Goal: Navigation & Orientation: Find specific page/section

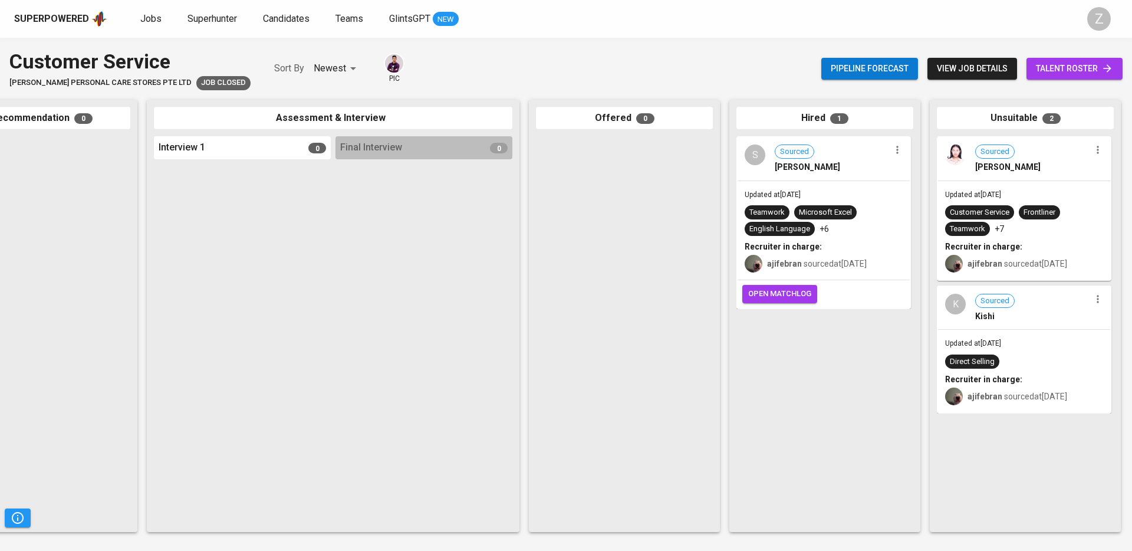
scroll to position [0, 272]
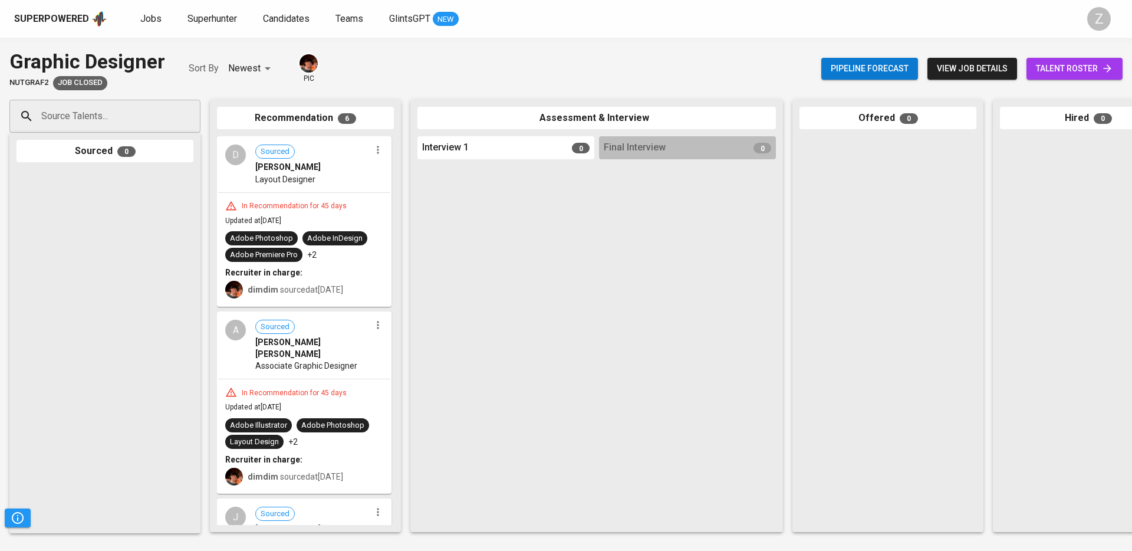
click at [26, 80] on span "Nutgraf2" at bounding box center [28, 82] width 39 height 11
copy span "Nutgraf2"
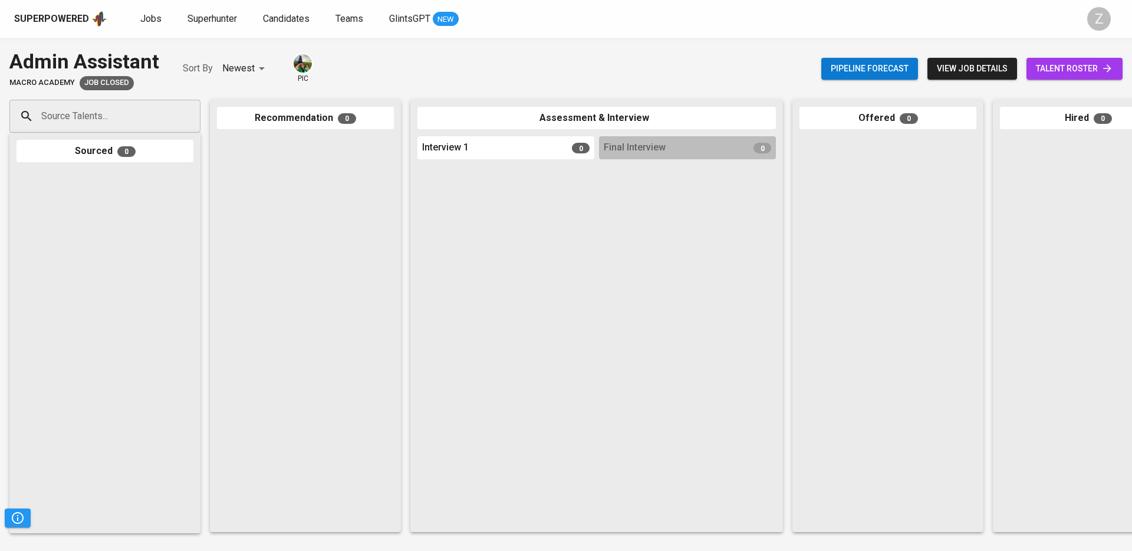
click at [305, 57] on img at bounding box center [303, 63] width 18 height 18
click at [666, 527] on div "Source Talents... Source Talents... Sourced 0 Recommendation 0 Assessment & Int…" at bounding box center [702, 315] width 1404 height 451
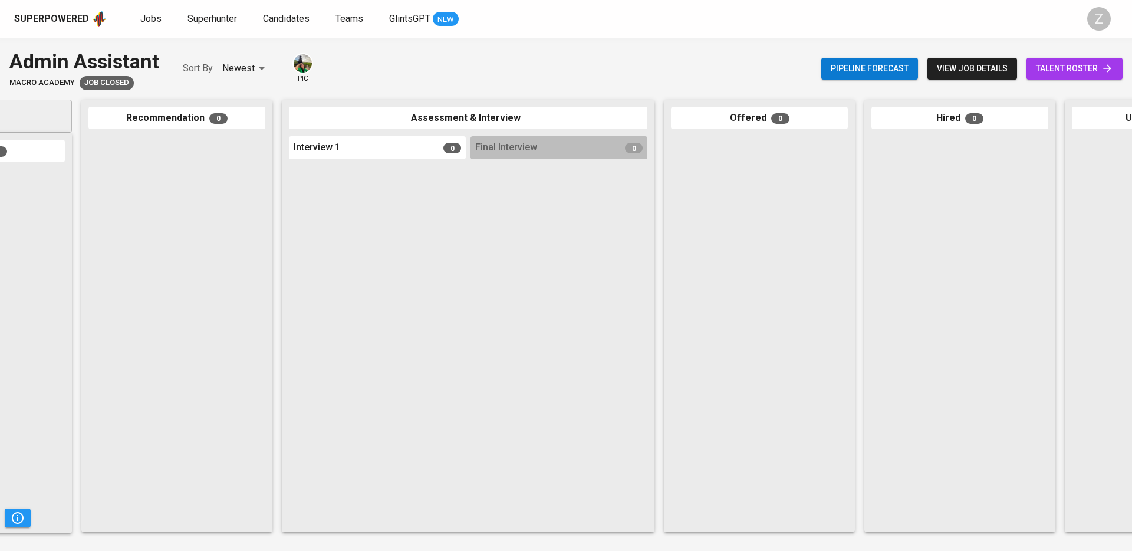
scroll to position [0, 272]
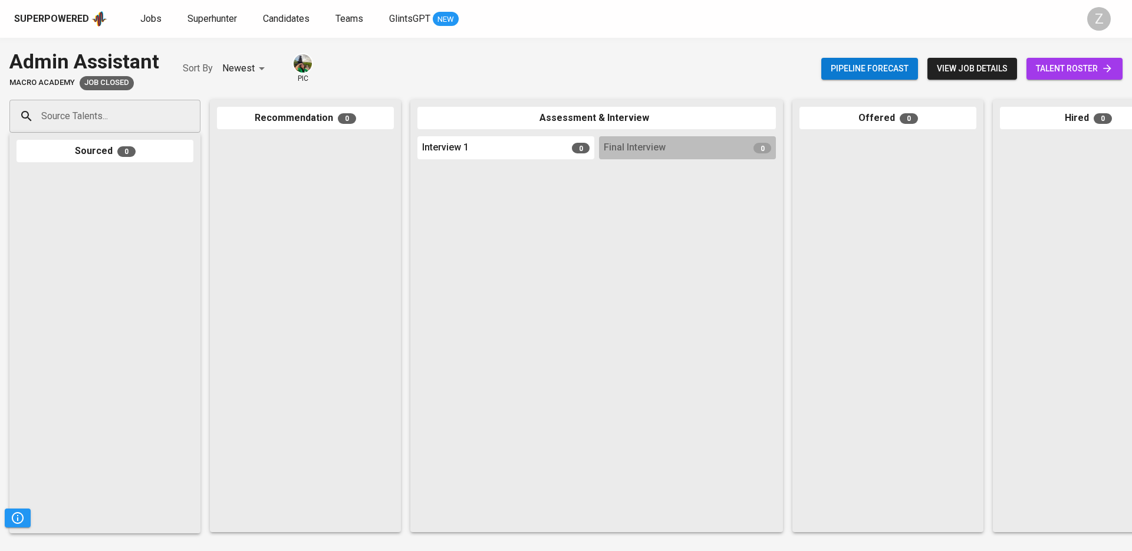
scroll to position [0, 272]
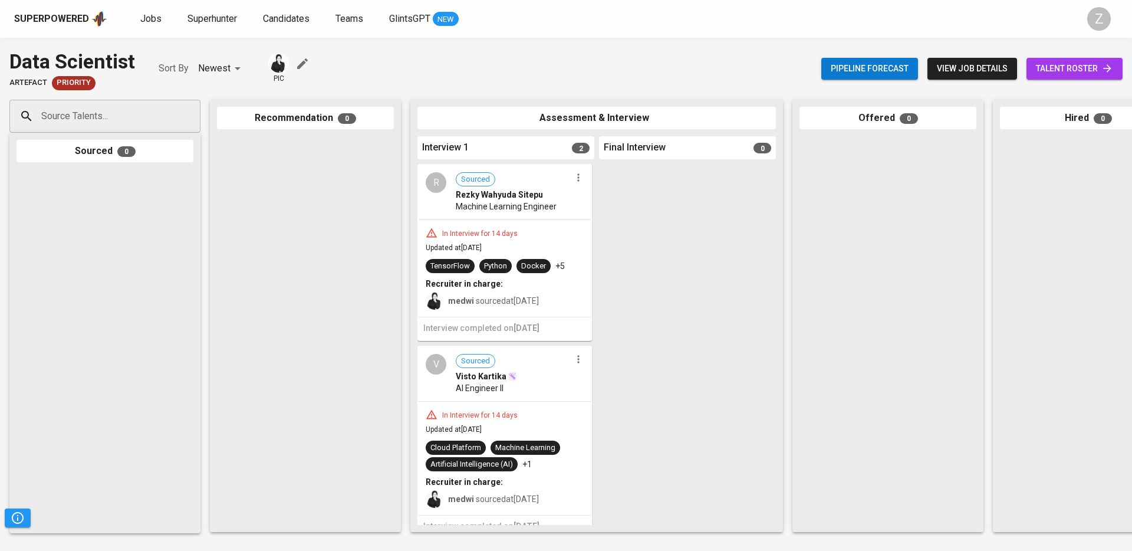
drag, startPoint x: 627, startPoint y: 542, endPoint x: 915, endPoint y: 542, distance: 288.3
click at [931, 542] on div "Data Scientist Artefact Priority Sort By Newest NEWEST pic Pipeline forecast vi…" at bounding box center [566, 294] width 1132 height 513
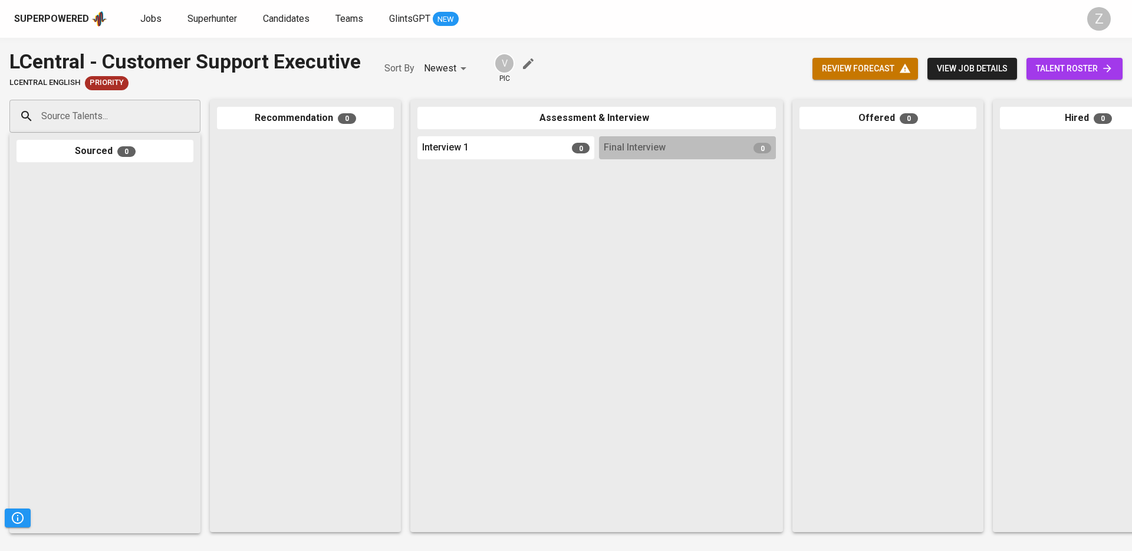
drag, startPoint x: 572, startPoint y: 541, endPoint x: 558, endPoint y: 356, distance: 185.7
click at [561, 532] on div "Source Talents... Source Talents... Sourced 0 Recommendation 0 Assessment & Int…" at bounding box center [566, 315] width 1132 height 451
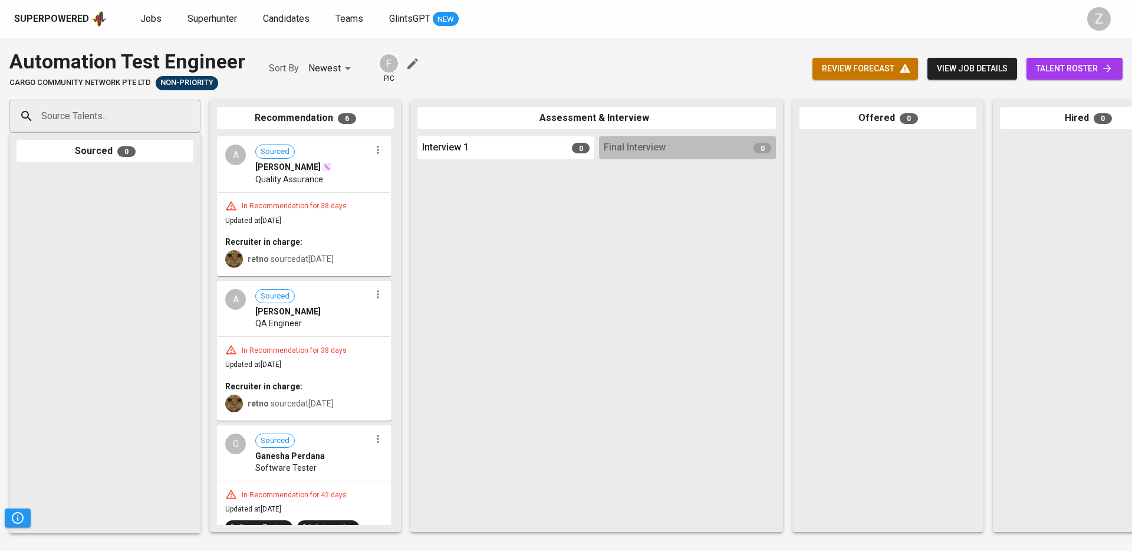
scroll to position [0, 1]
click at [422, 539] on div "Source Talents... Source Talents... Sourced 0 Recommendation 6 A Sourced Adelia…" at bounding box center [566, 315] width 1132 height 451
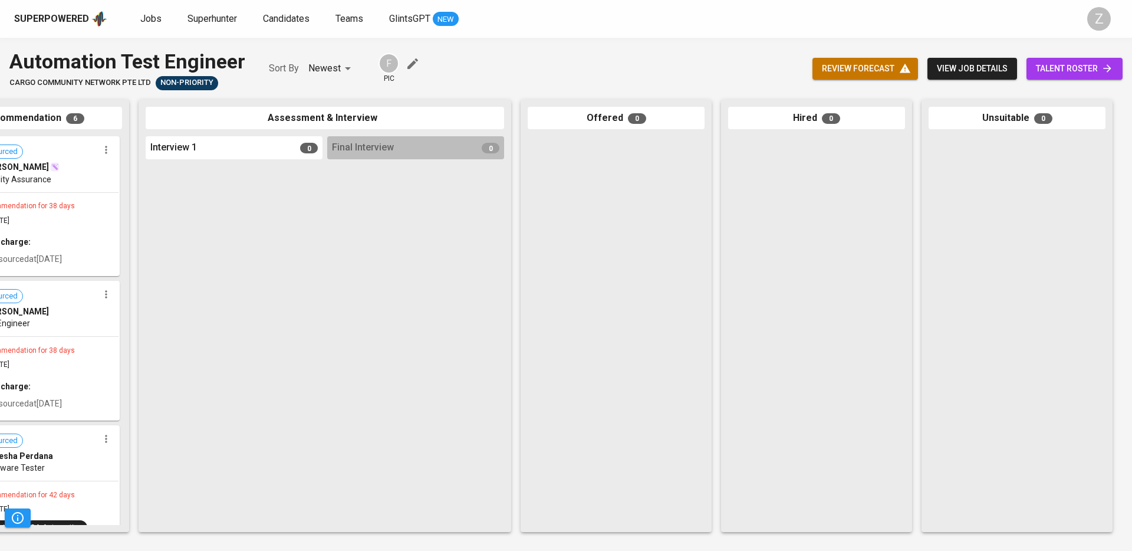
scroll to position [0, 0]
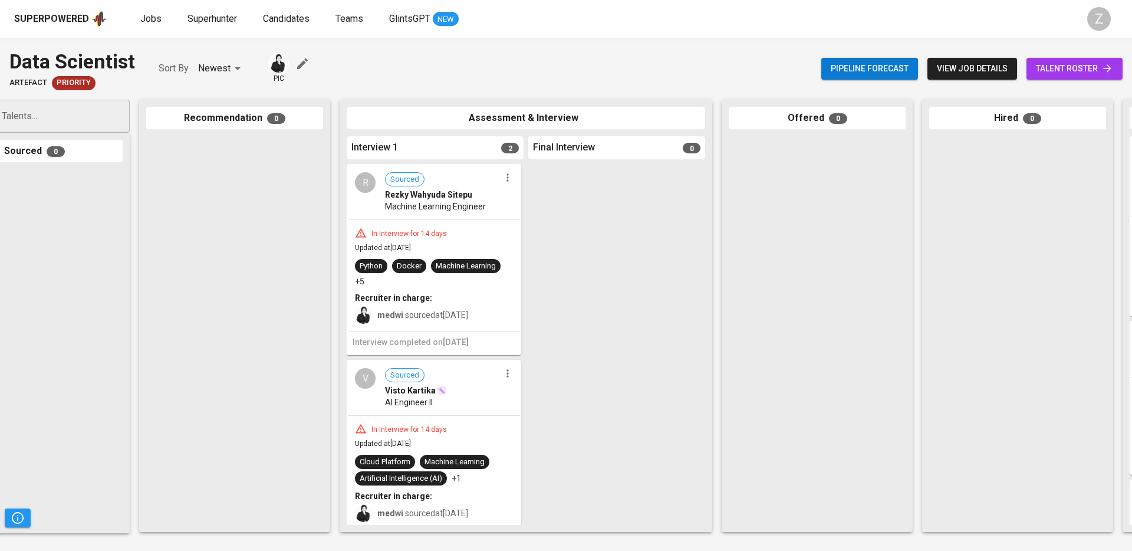
scroll to position [0, 272]
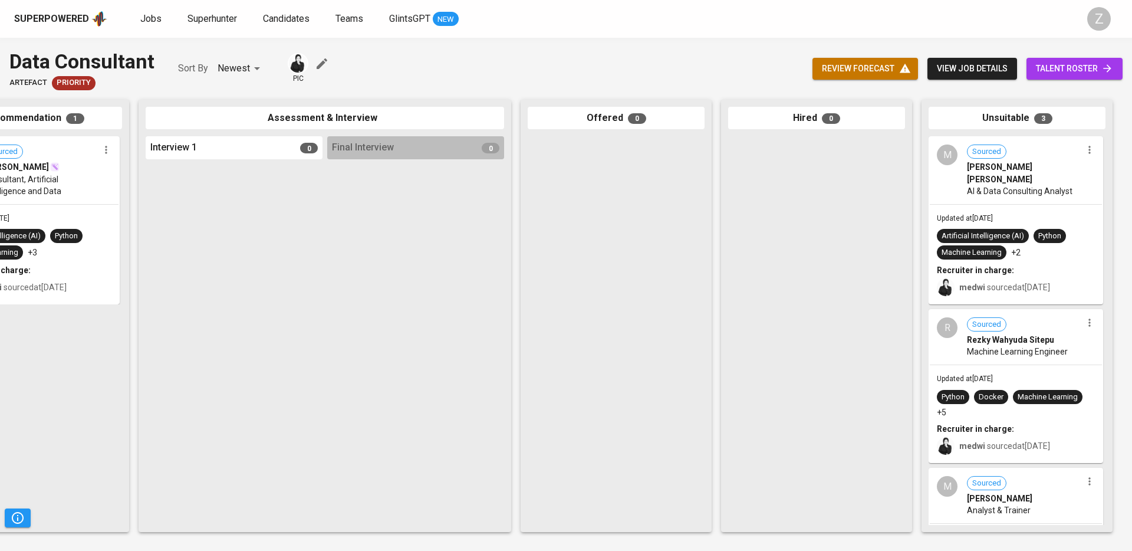
scroll to position [0, 104]
